Goal: Download file/media

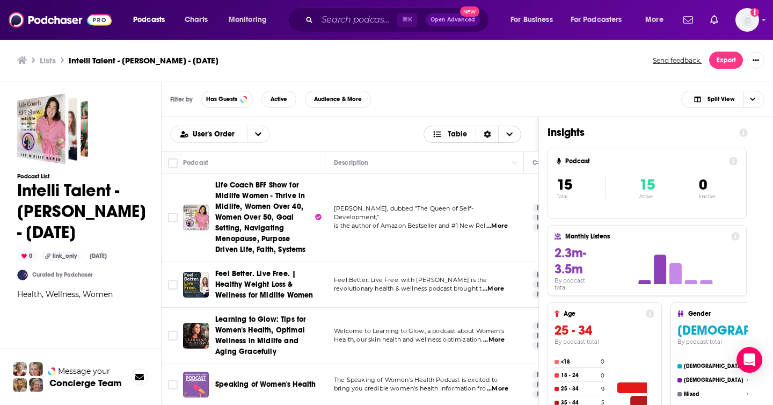
click at [512, 133] on icon "Choose View" at bounding box center [510, 134] width 6 height 4
click at [514, 109] on div "Filter by Has Guests Active Audience & More Split View" at bounding box center [467, 99] width 611 height 35
click at [486, 134] on icon "Sort Direction" at bounding box center [488, 134] width 8 height 8
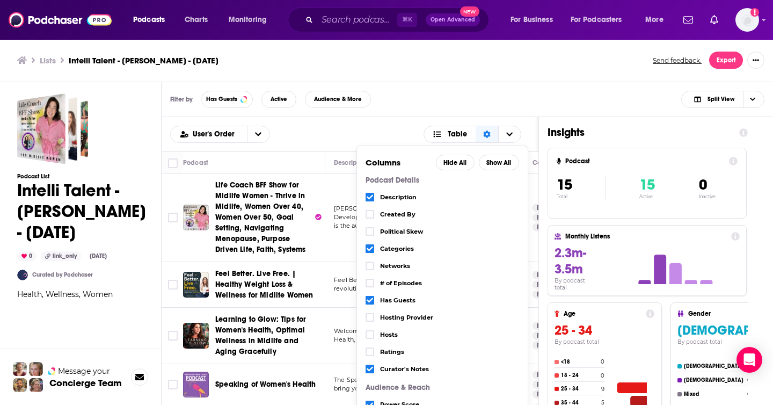
click at [507, 91] on div "Filter by Has Guests Active Audience & More Split View" at bounding box center [467, 99] width 611 height 35
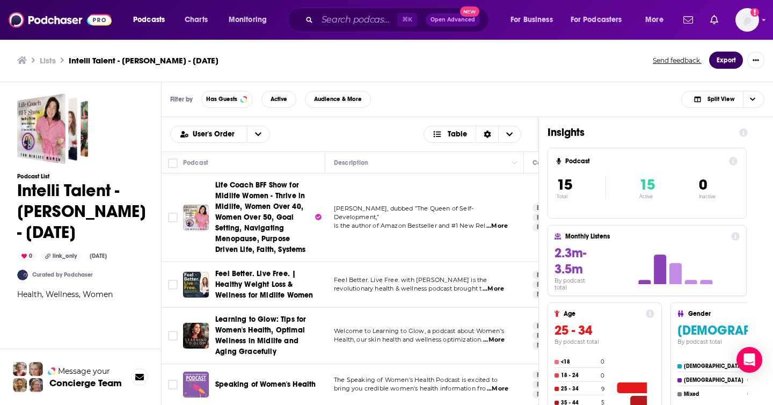
click at [724, 62] on button "Export" at bounding box center [726, 60] width 34 height 17
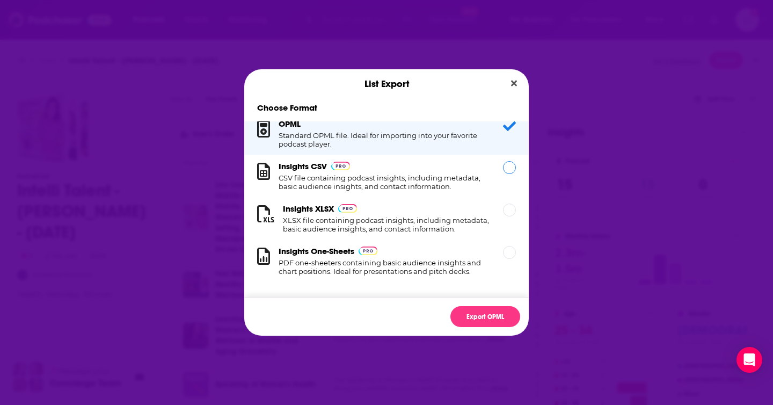
scroll to position [10, 0]
click at [421, 176] on h1 "CSV file containing podcast insights, including metadata, basic audience insigh…" at bounding box center [384, 181] width 211 height 17
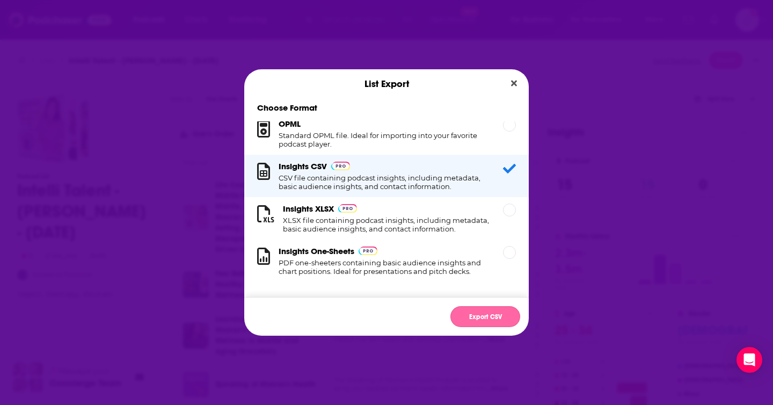
click at [476, 318] on button "Export CSV" at bounding box center [485, 316] width 70 height 21
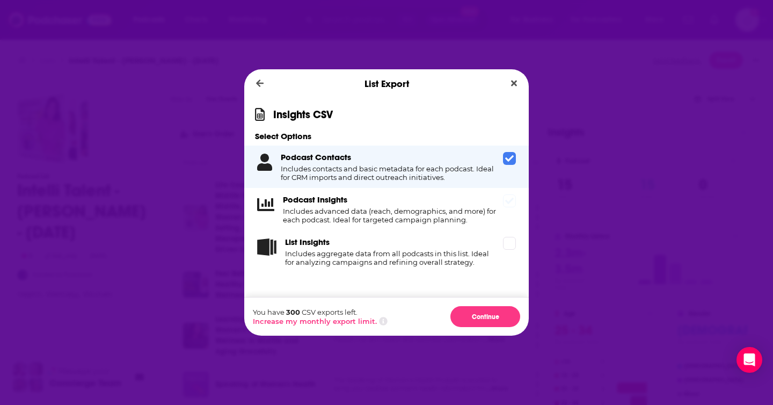
click at [514, 201] on span "Dialog" at bounding box center [509, 200] width 13 height 13
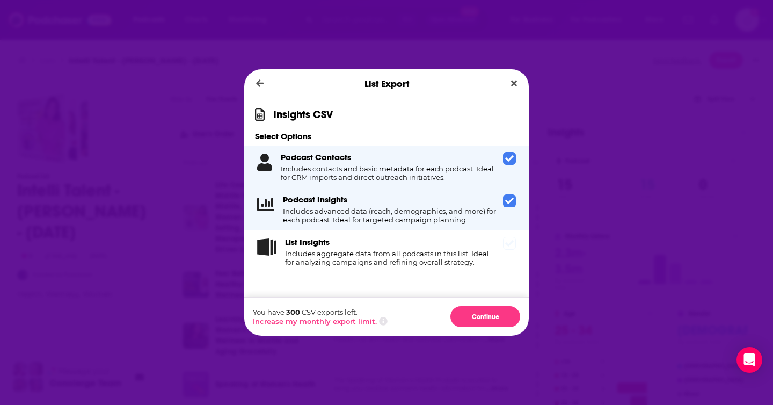
click at [513, 243] on icon "Dialog" at bounding box center [509, 243] width 9 height 9
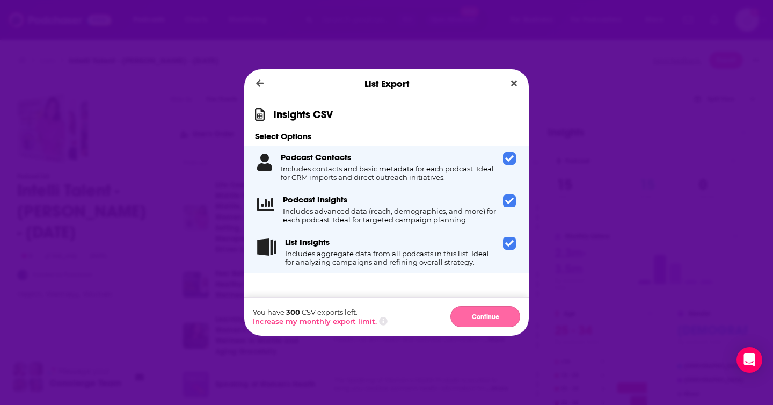
click at [490, 317] on button "Continue" at bounding box center [485, 316] width 70 height 21
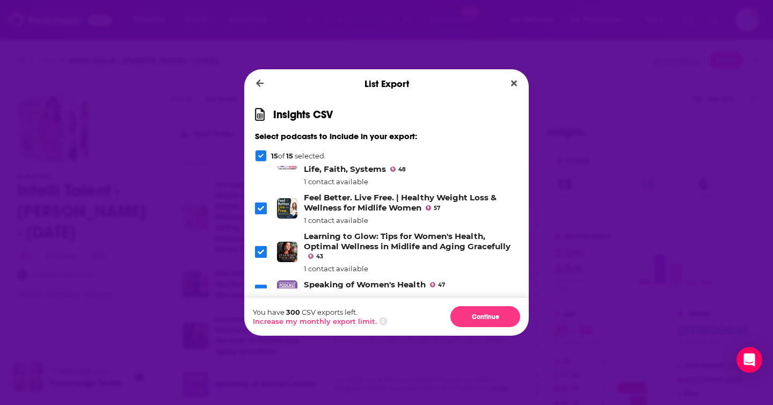
scroll to position [0, 0]
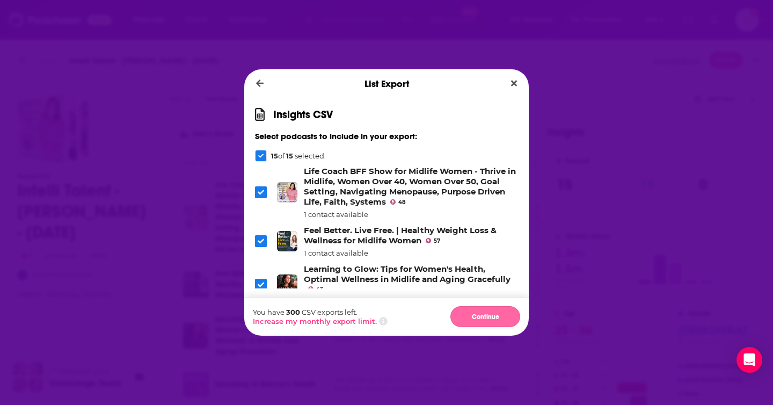
click at [488, 315] on button "Continue" at bounding box center [485, 316] width 70 height 21
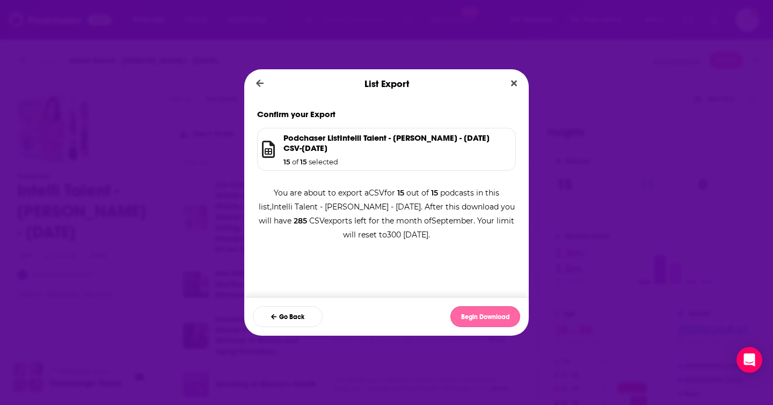
click at [489, 316] on button "Begin Download" at bounding box center [485, 316] width 70 height 21
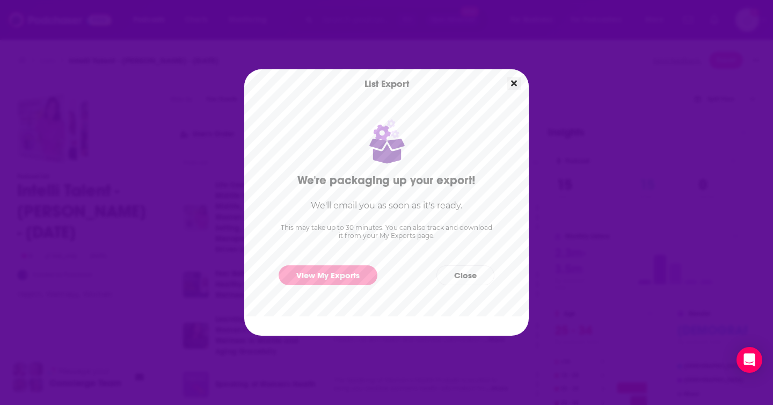
click at [512, 83] on icon "Close" at bounding box center [514, 83] width 6 height 9
